Goal: Information Seeking & Learning: Learn about a topic

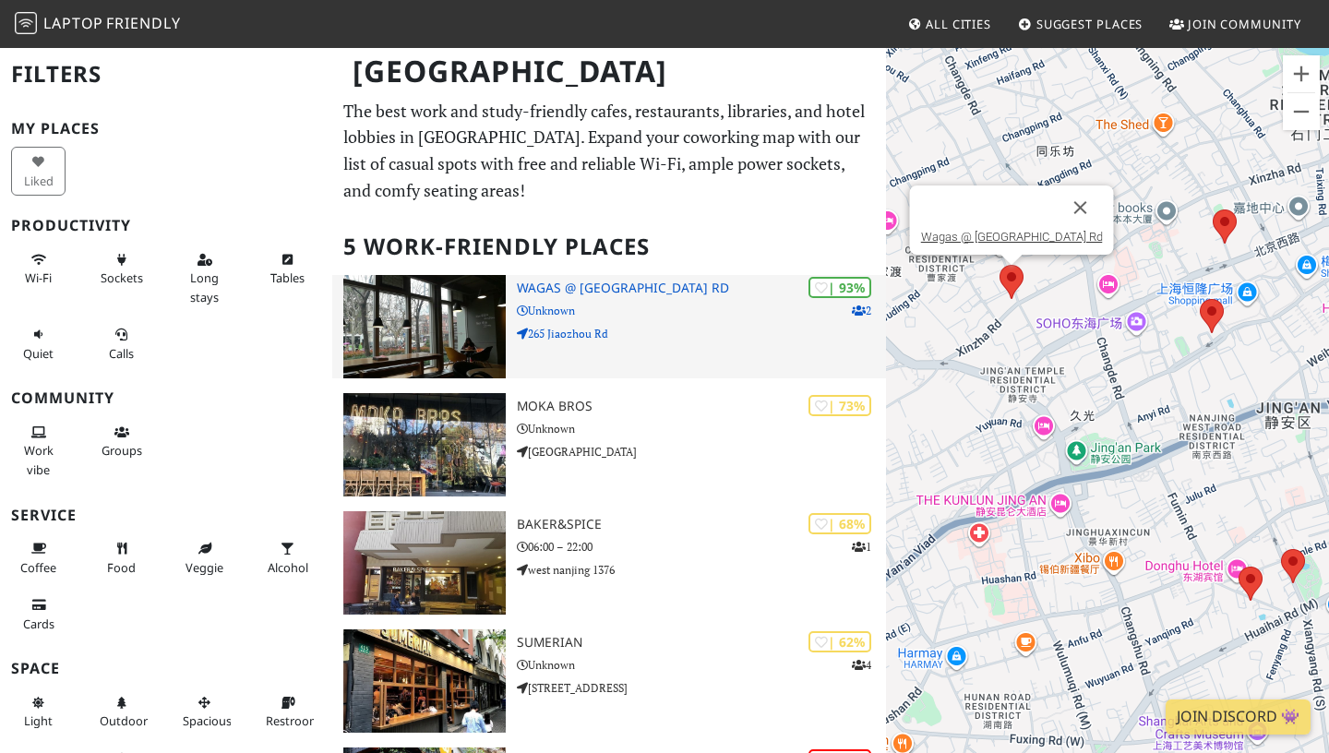
click at [522, 286] on h3 "Wagas @ Jiaozhou Rd" at bounding box center [701, 289] width 369 height 16
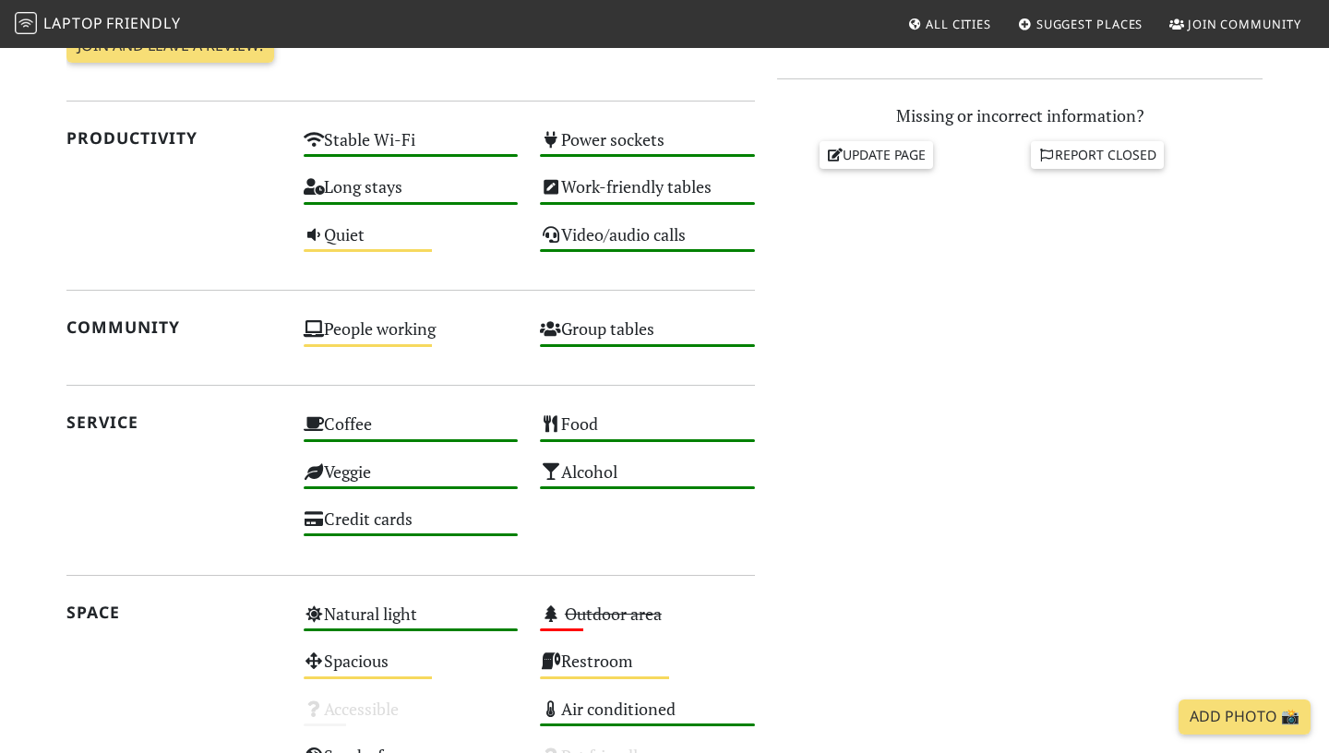
scroll to position [991, 0]
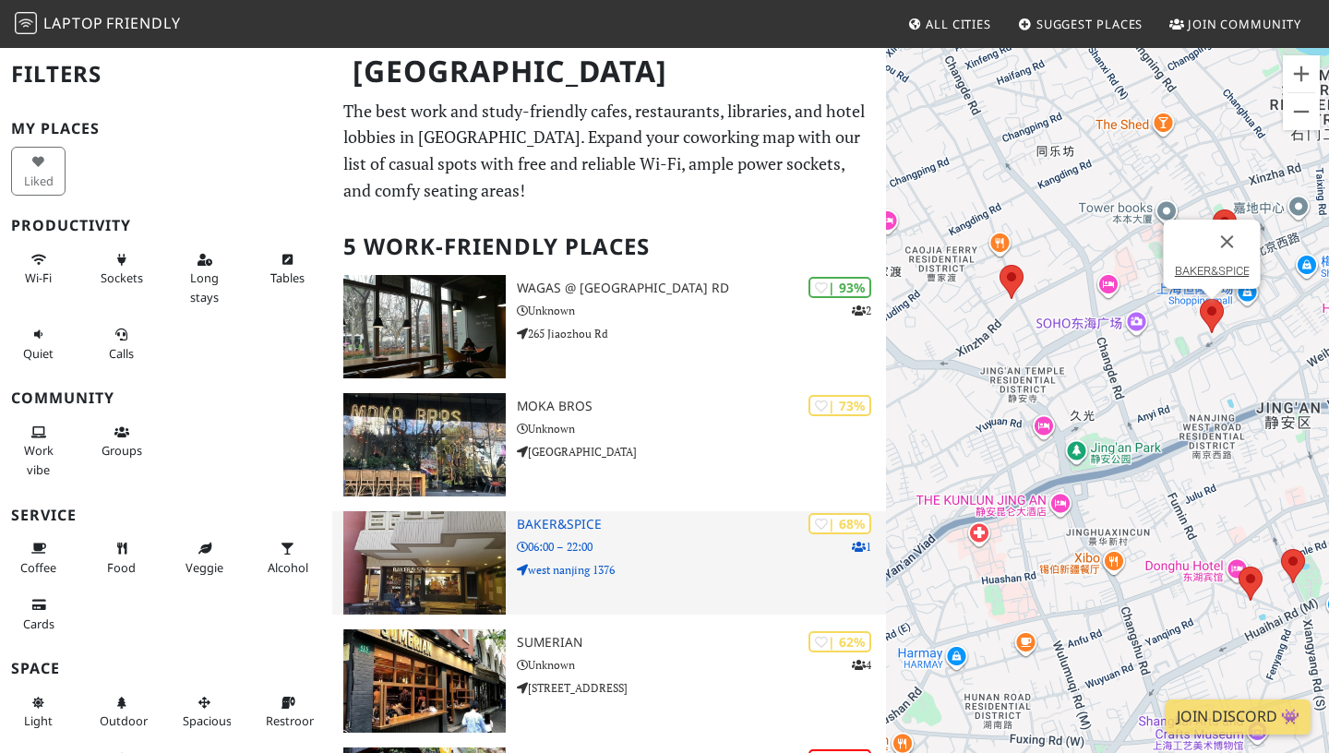
click at [589, 553] on p "06:00 – 22:00" at bounding box center [701, 547] width 369 height 18
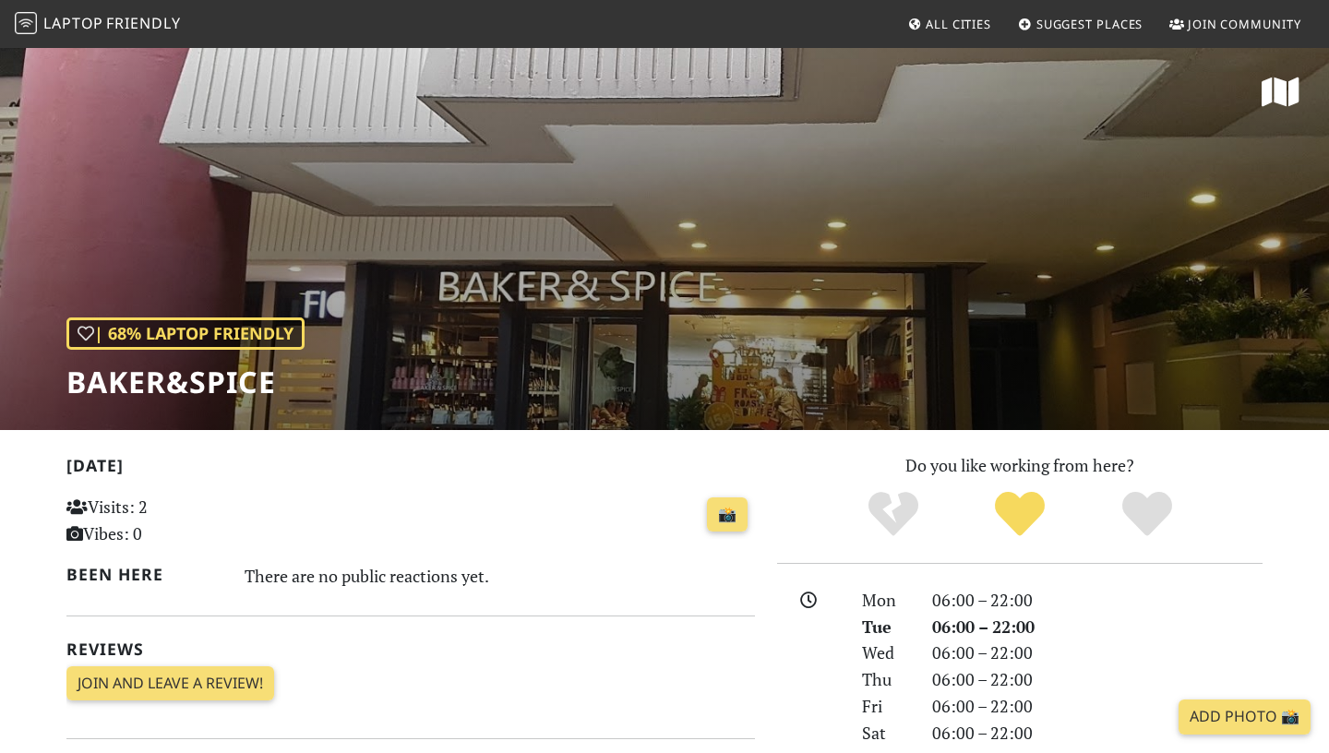
click at [912, 296] on div "| 68% Laptop Friendly BAKER&SPICE" at bounding box center [664, 238] width 1329 height 384
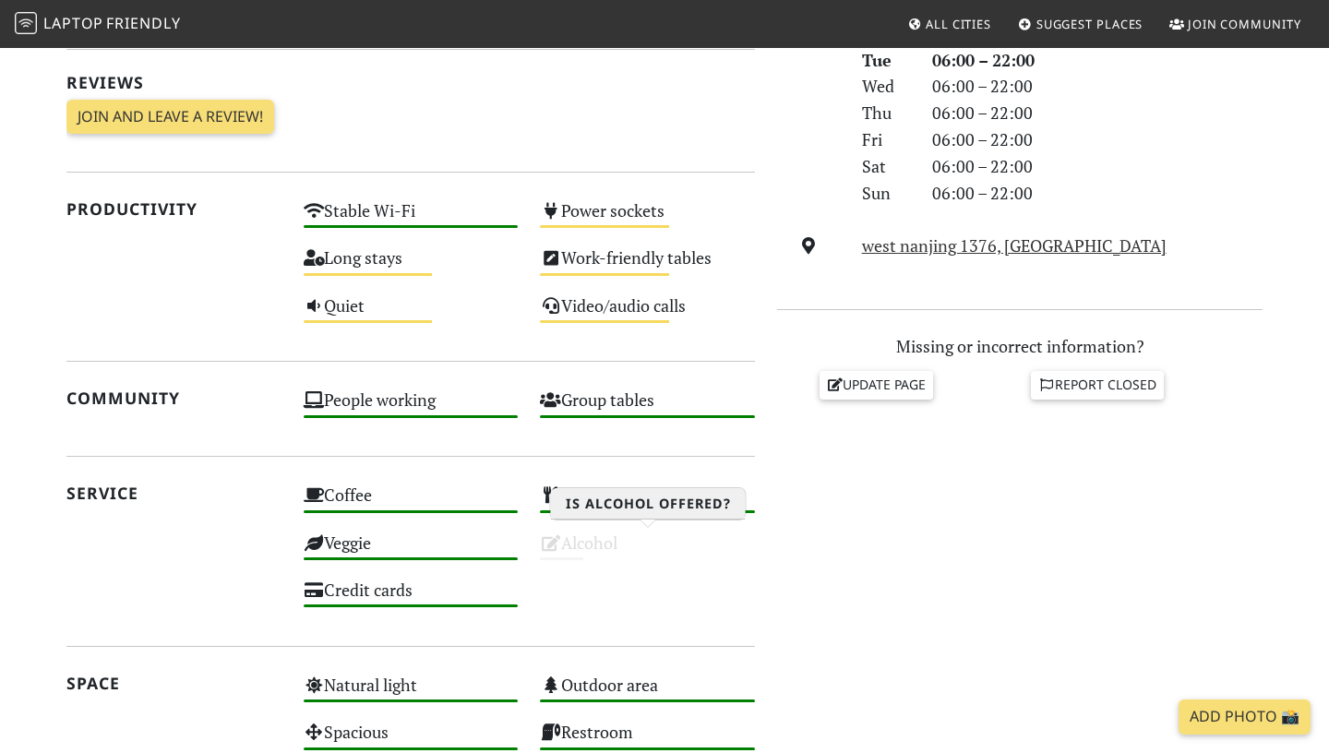
scroll to position [560, 0]
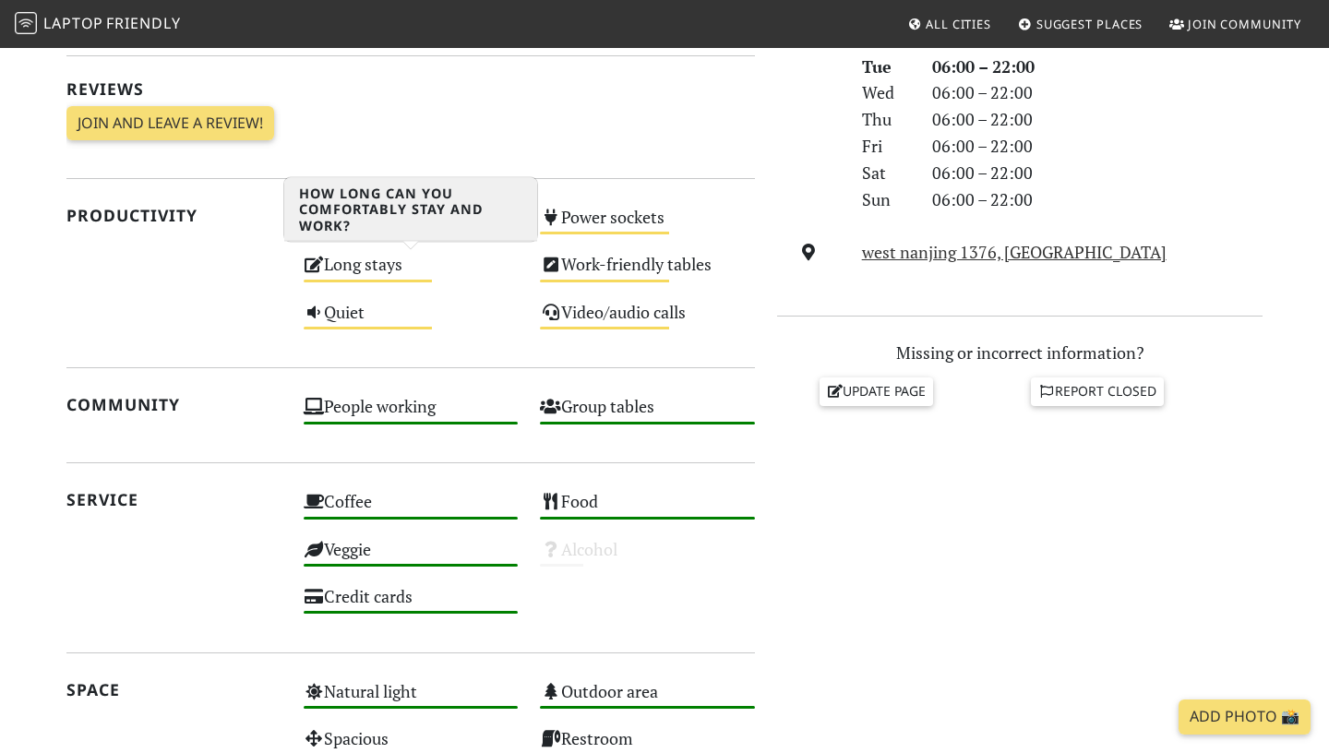
click at [392, 280] on div "Long stays Medium" at bounding box center [411, 272] width 237 height 47
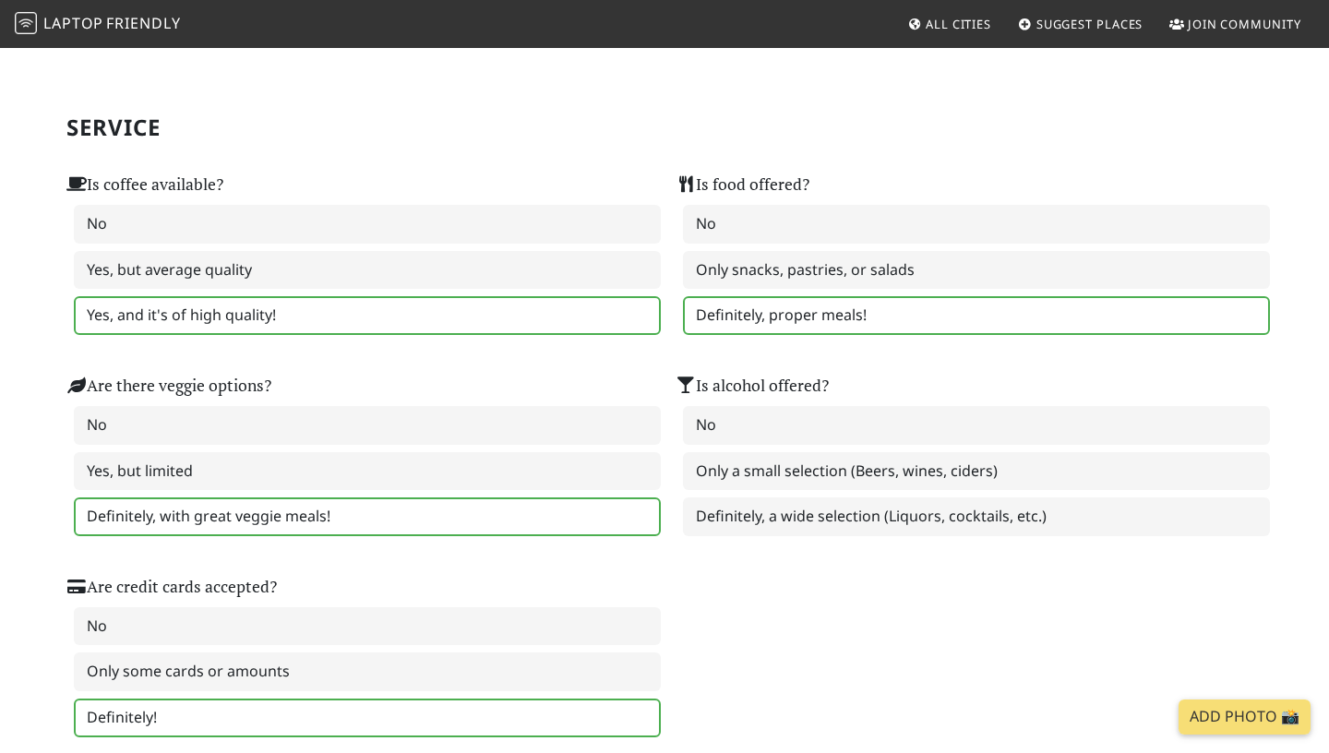
scroll to position [1135, 0]
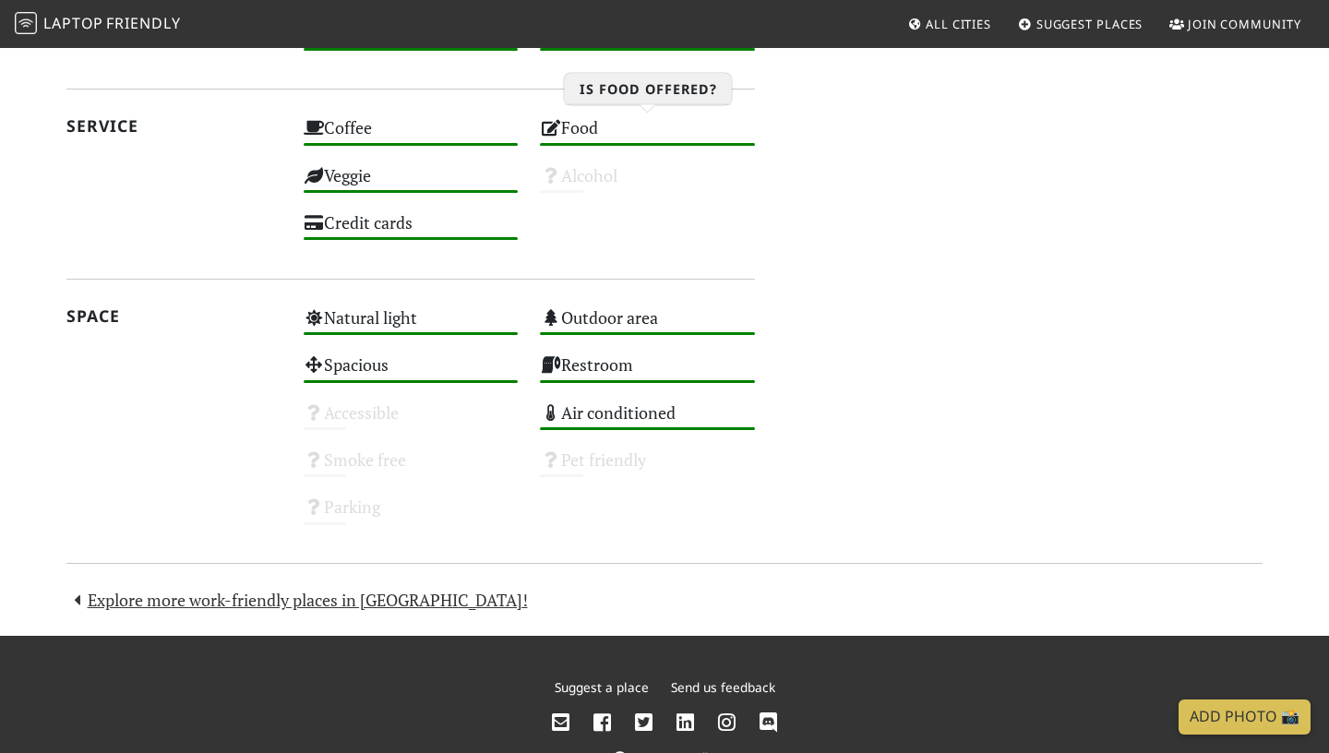
scroll to position [935, 0]
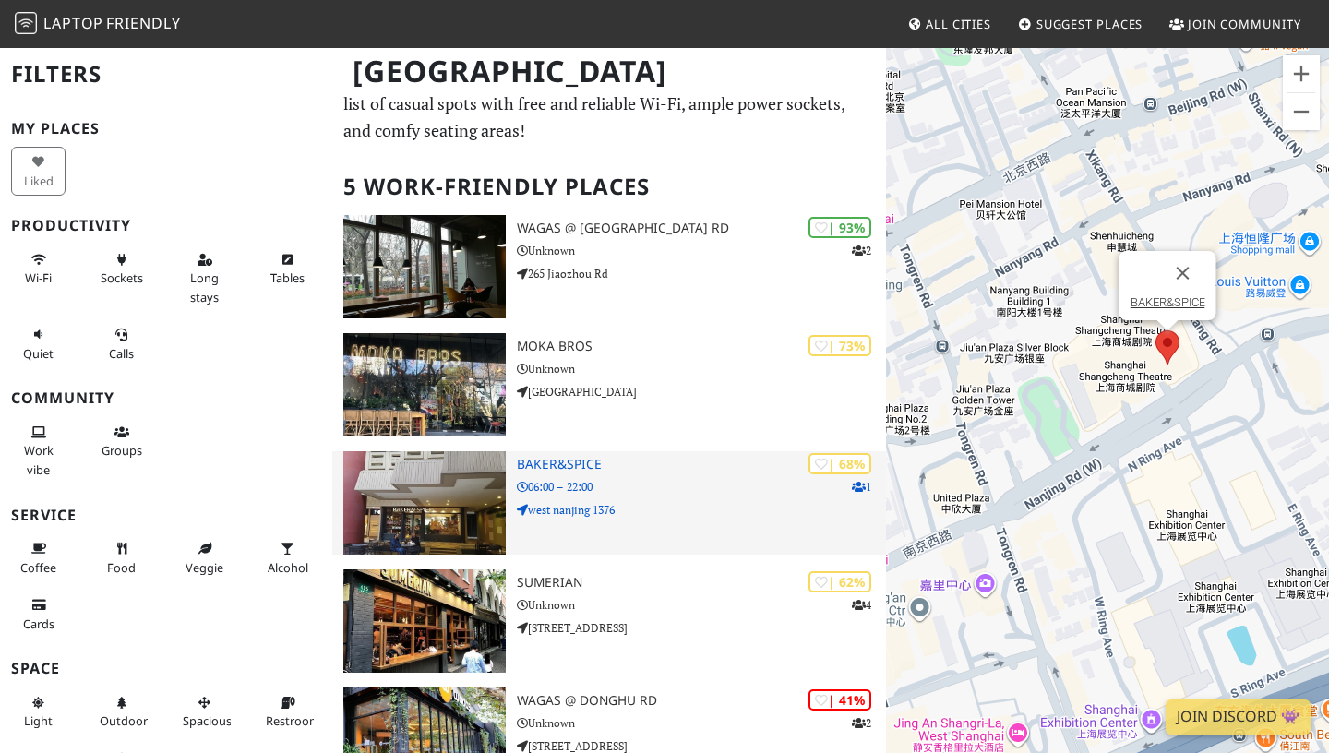
scroll to position [231, 0]
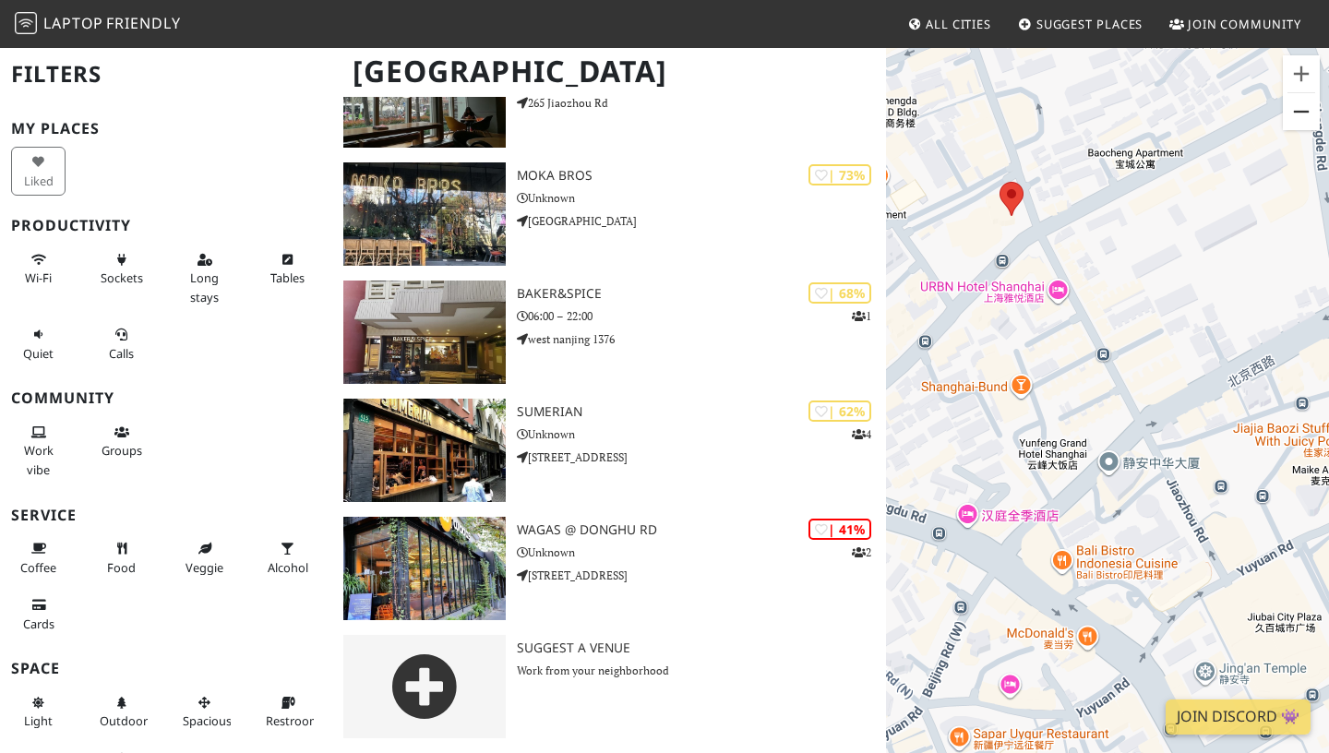
click at [1292, 114] on button "Zoom out" at bounding box center [1301, 111] width 37 height 37
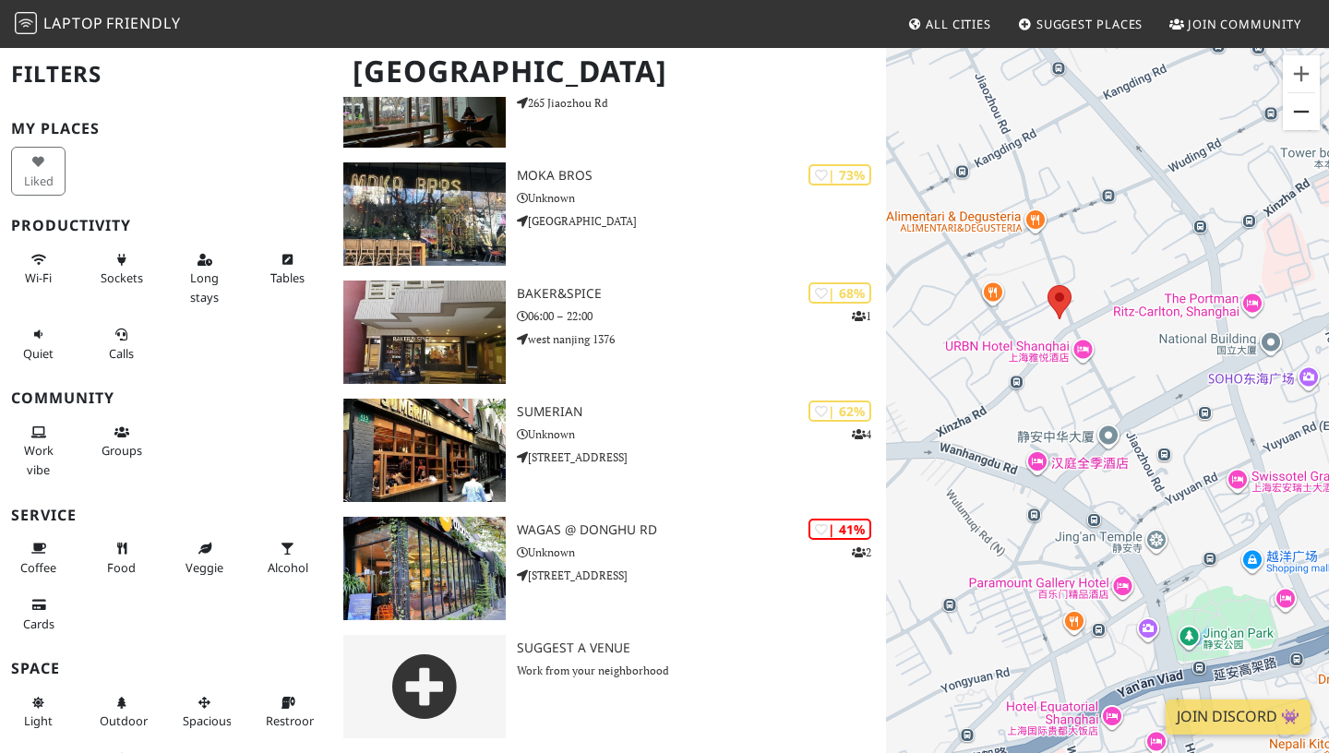
click at [1292, 114] on button "Zoom out" at bounding box center [1301, 111] width 37 height 37
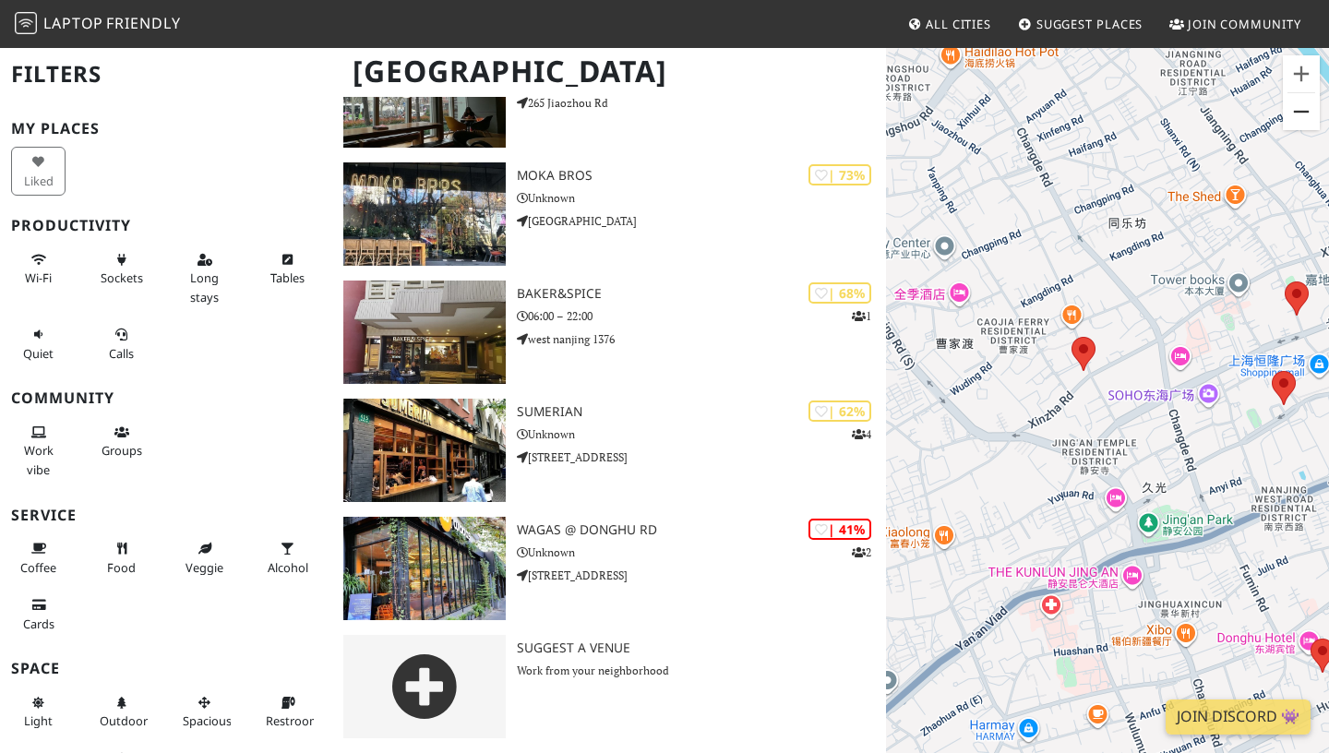
click at [1292, 114] on button "Zoom out" at bounding box center [1301, 111] width 37 height 37
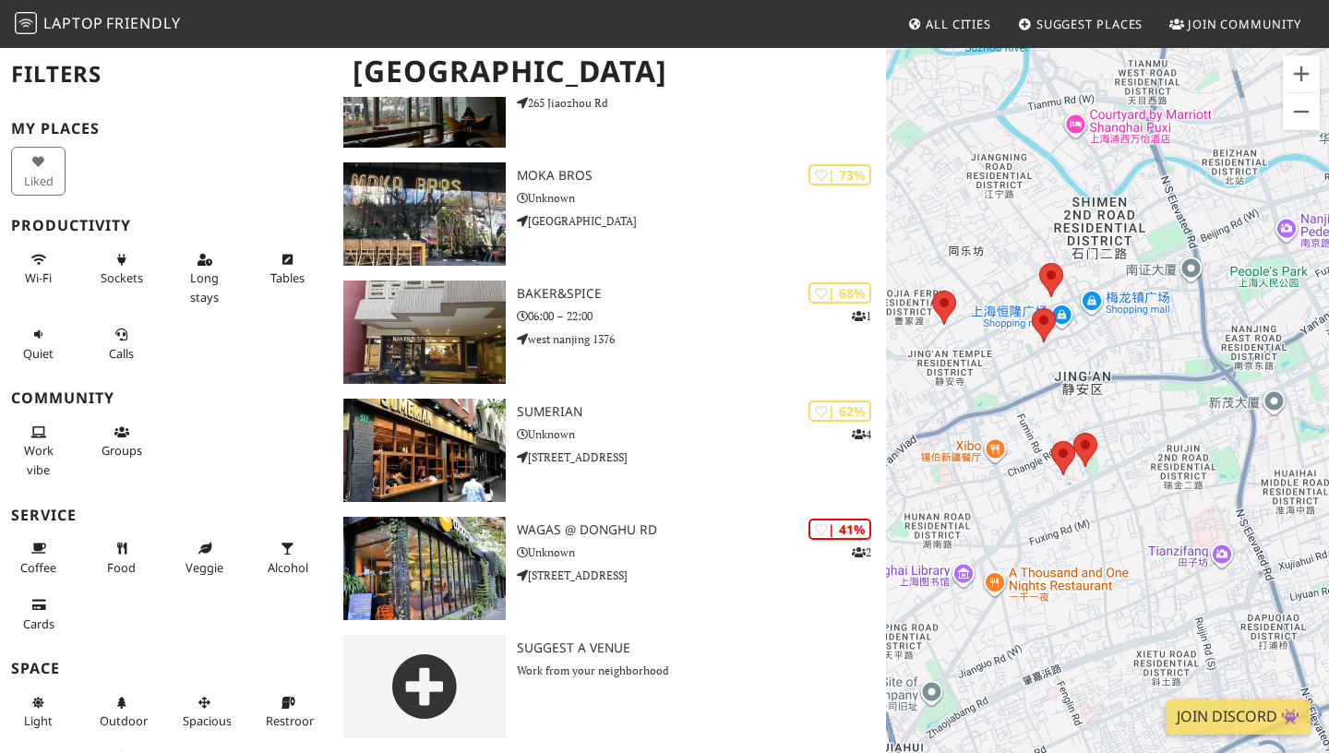
drag, startPoint x: 1180, startPoint y: 250, endPoint x: 1027, endPoint y: 178, distance: 169.3
click at [1027, 178] on div "To navigate, press the arrow keys." at bounding box center [1107, 422] width 443 height 753
